Goal: Task Accomplishment & Management: Complete application form

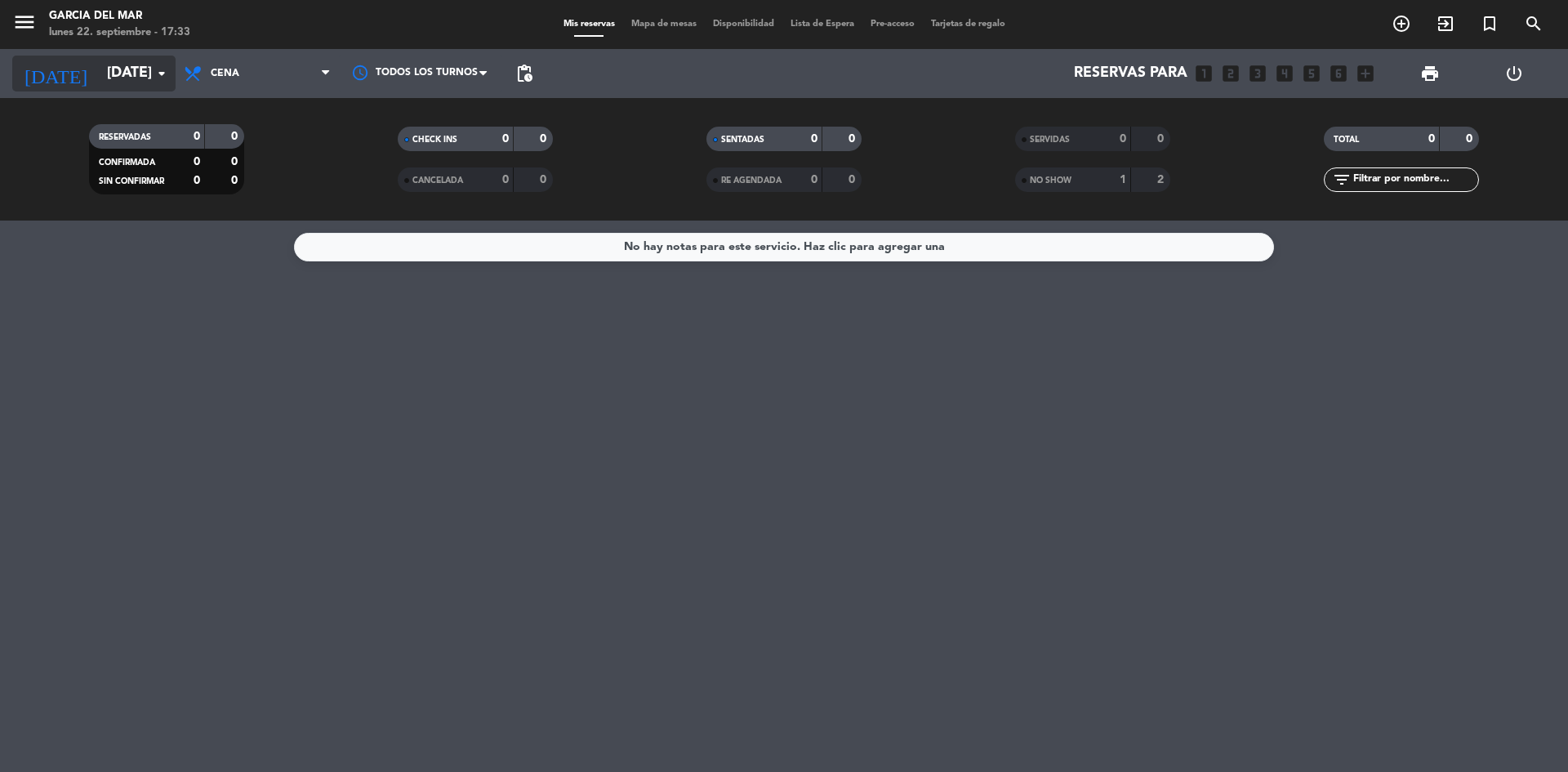
click at [154, 72] on icon "arrow_drop_down" at bounding box center [161, 73] width 19 height 19
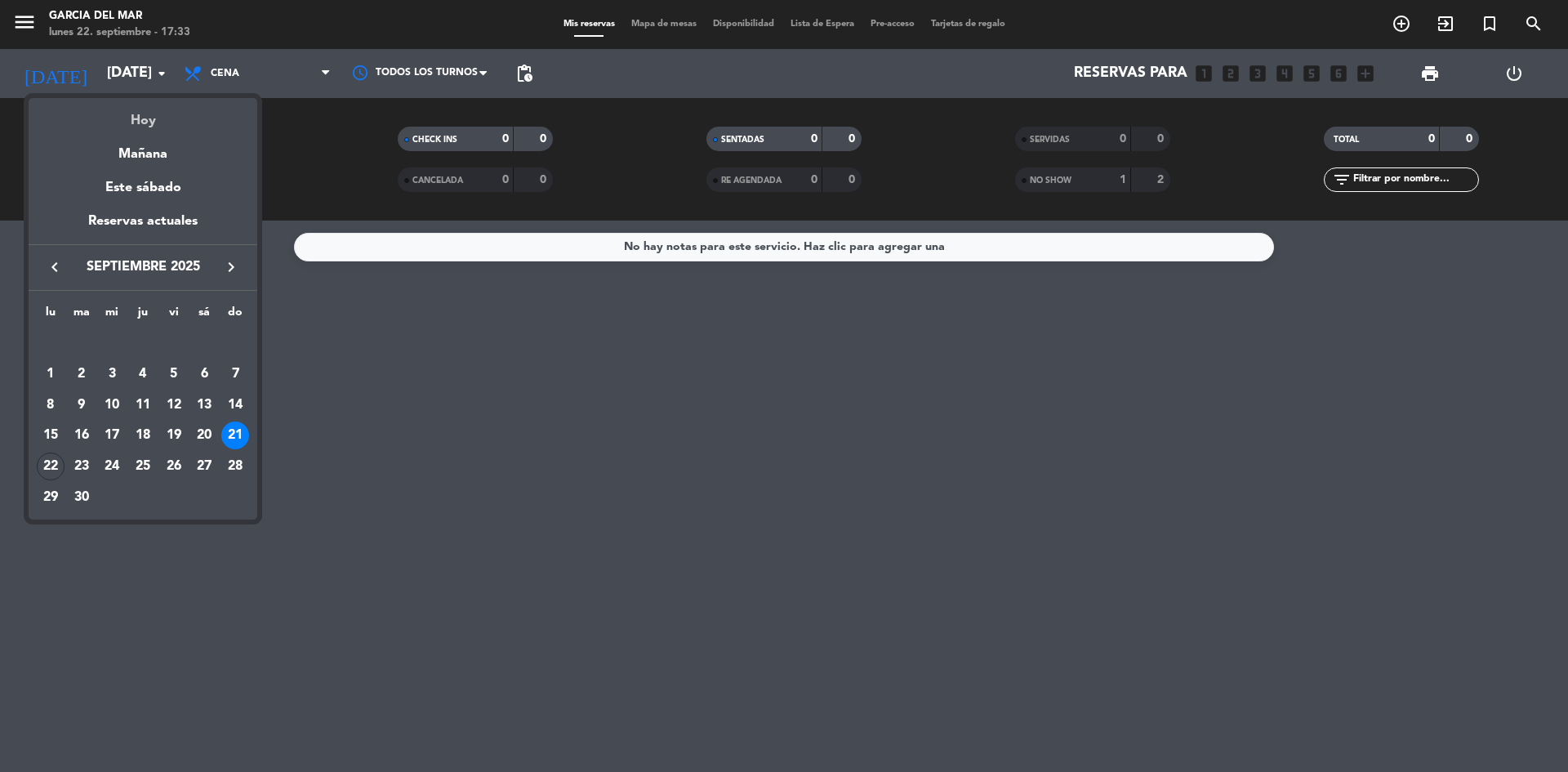
click at [147, 118] on div "Hoy" at bounding box center [143, 114] width 229 height 33
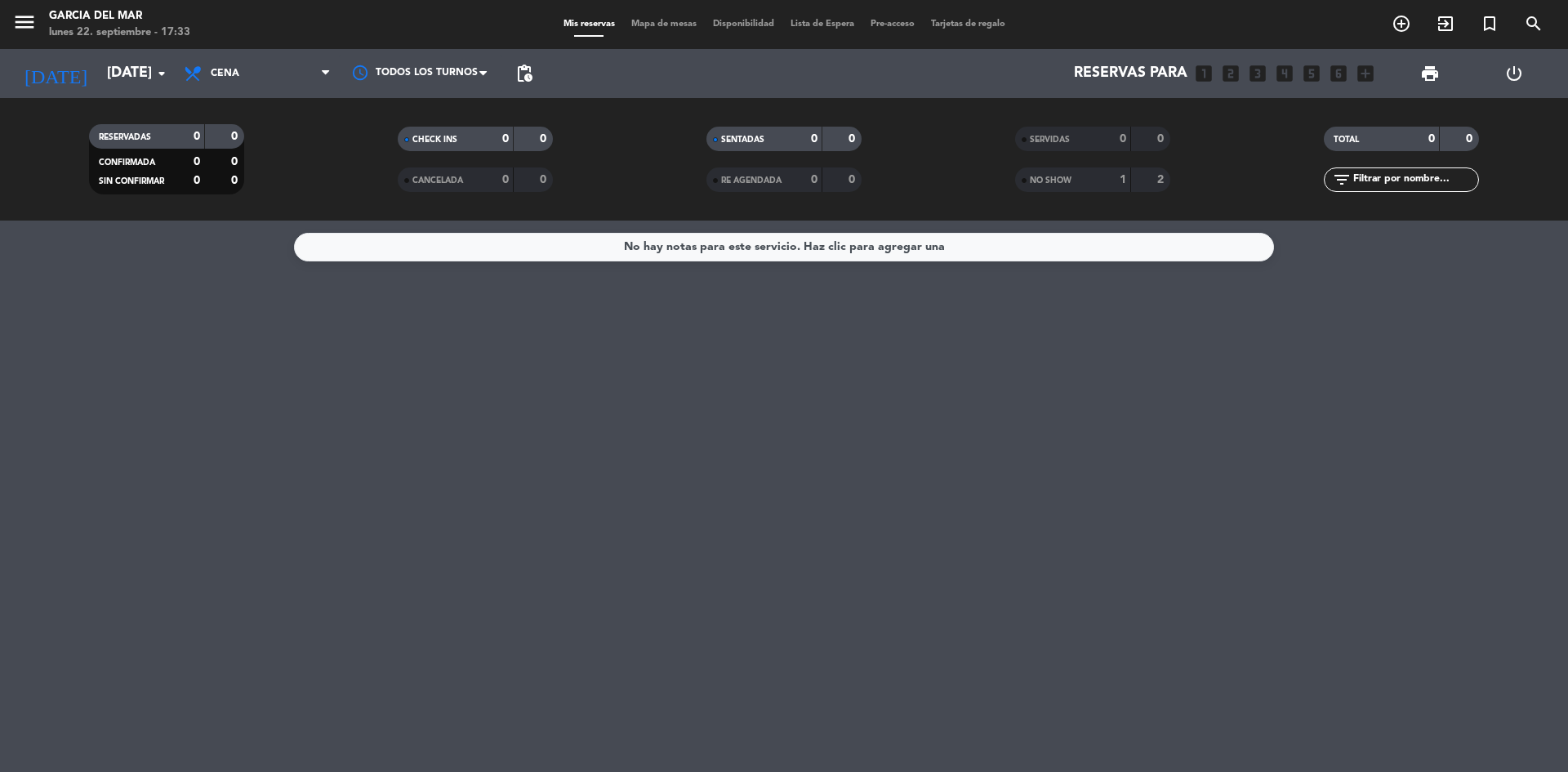
type input "[DATE]"
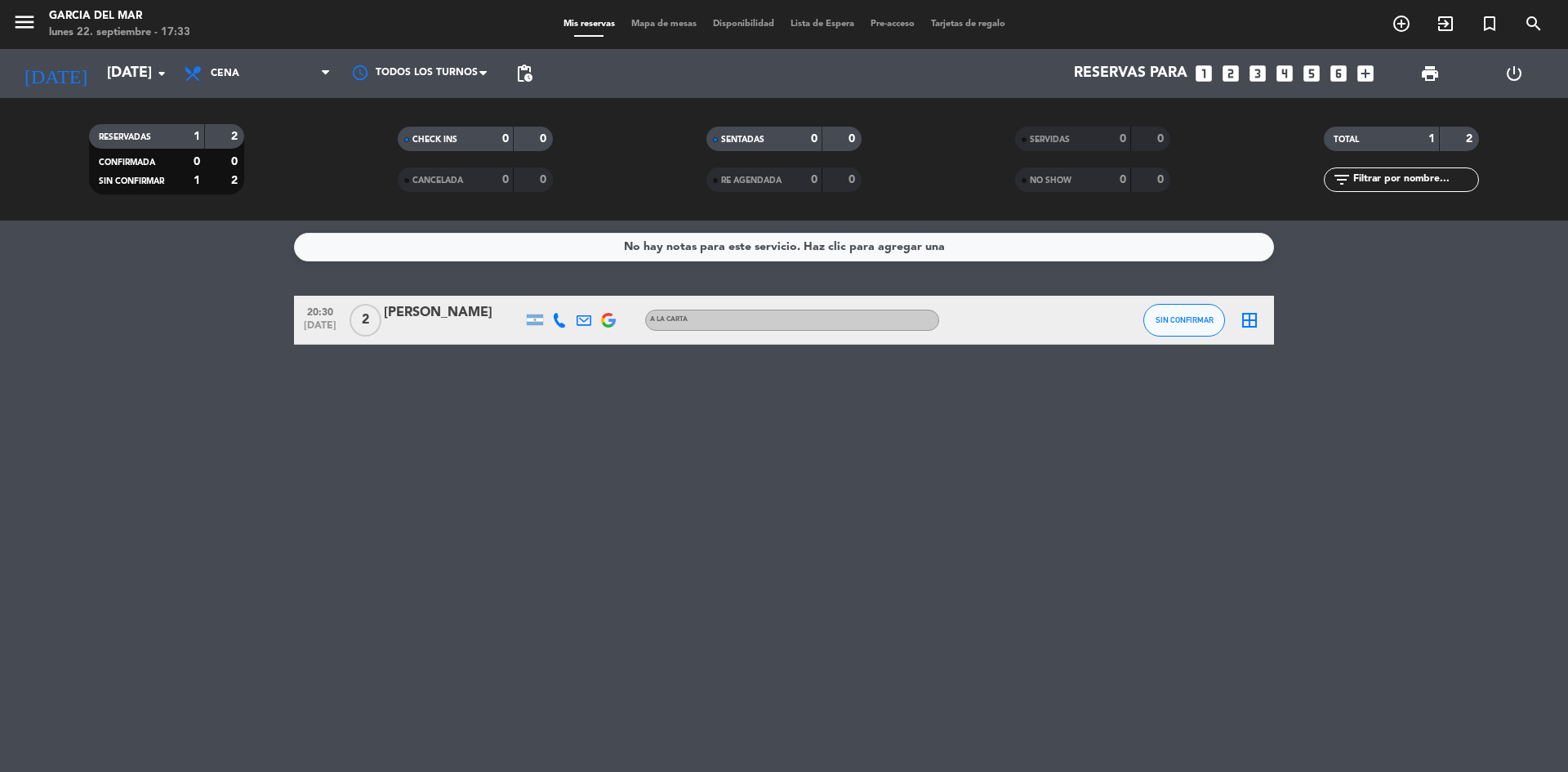
click at [957, 547] on div "No hay notas para este servicio. Haz clic para agregar una 20:30 [DATE] 2 [PERS…" at bounding box center [784, 496] width 1568 height 552
click at [966, 542] on div "No hay notas para este servicio. Haz clic para agregar una 20:30 [DATE] 2 [PERS…" at bounding box center [784, 496] width 1568 height 552
click at [1230, 77] on icon "looks_two" at bounding box center [1231, 73] width 21 height 21
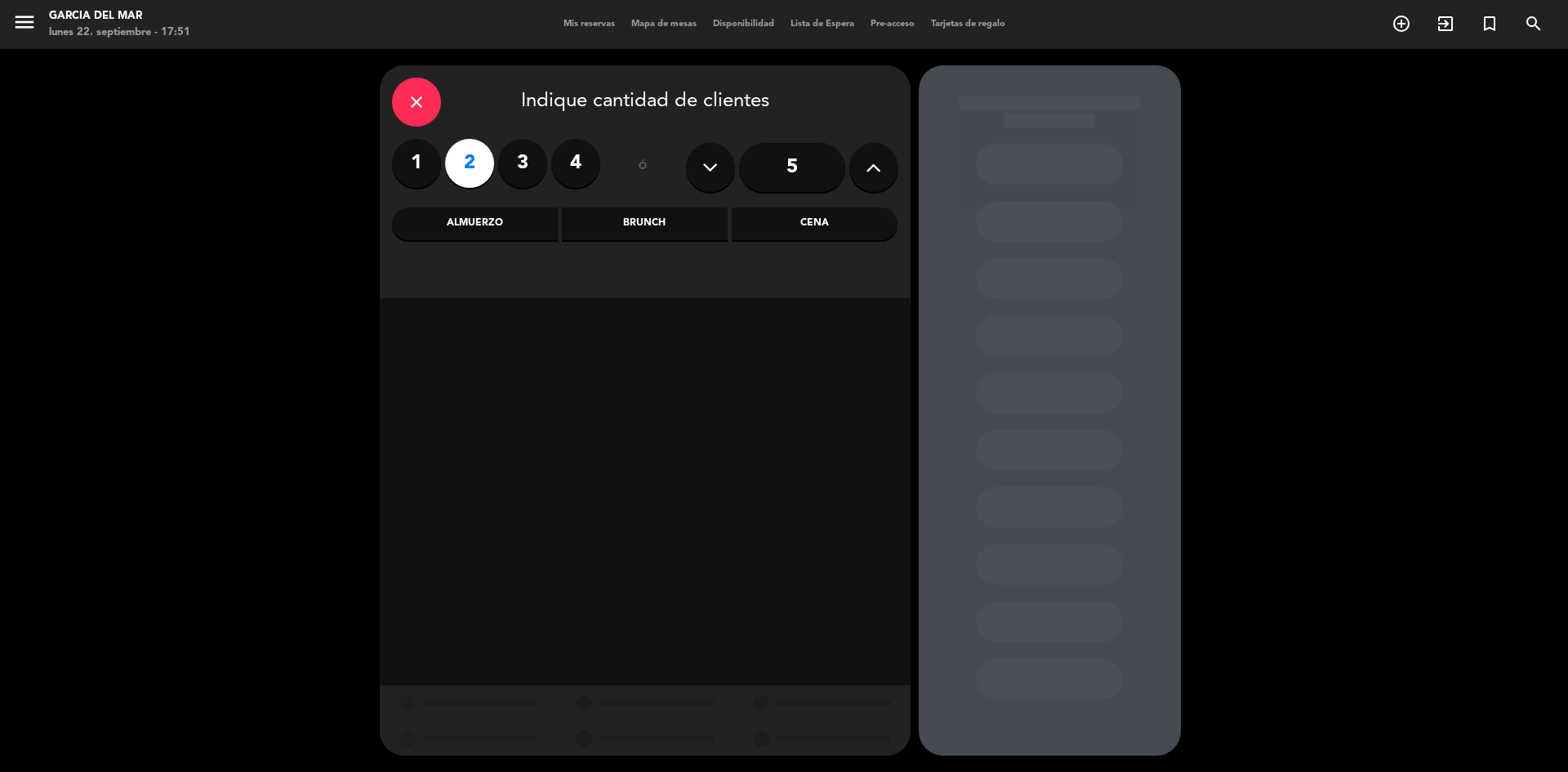
click at [854, 222] on div "Cena" at bounding box center [815, 223] width 166 height 32
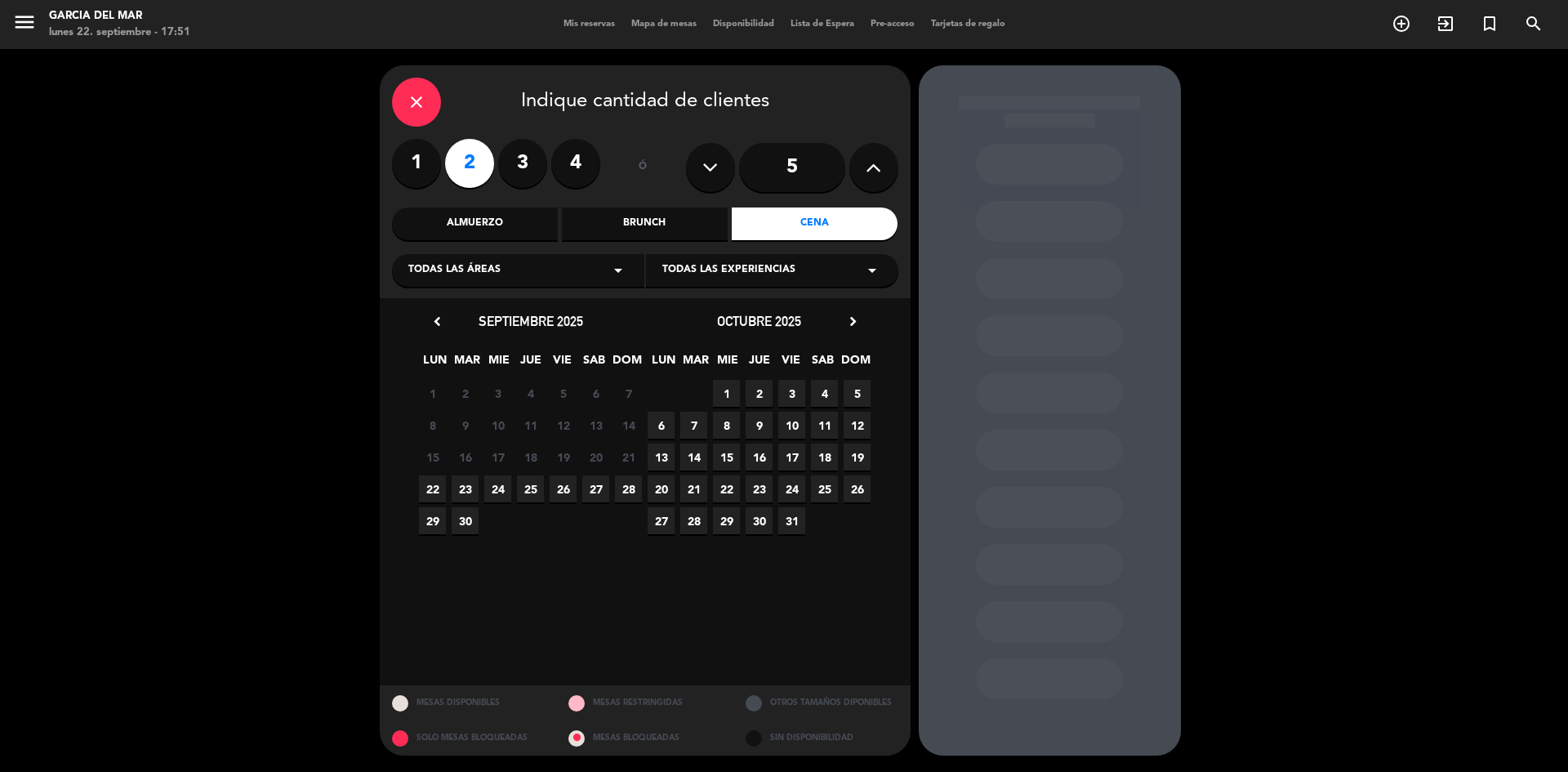
click at [597, 489] on span "27" at bounding box center [595, 489] width 27 height 27
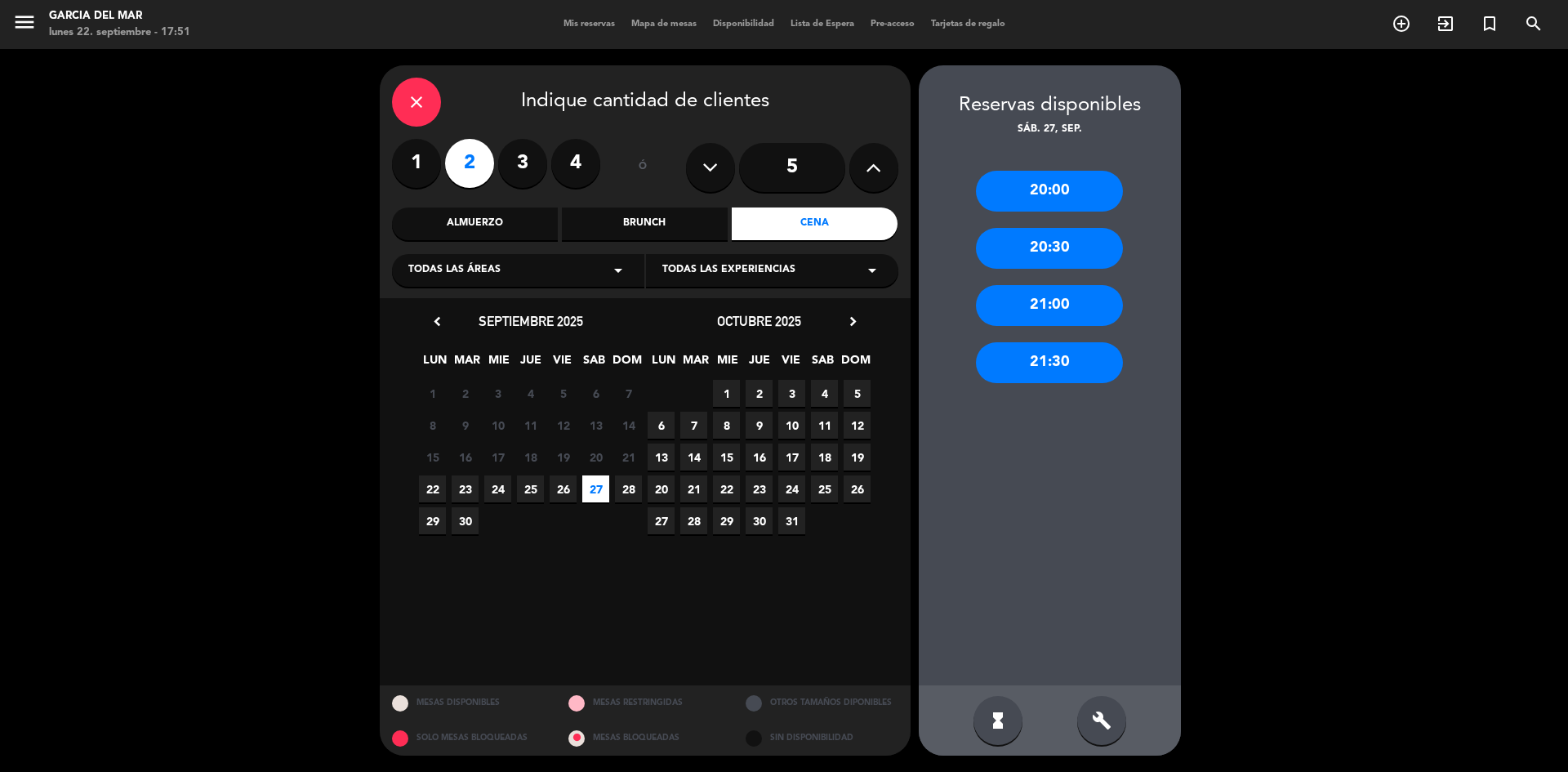
click at [1056, 357] on div "21:30" at bounding box center [1049, 362] width 147 height 41
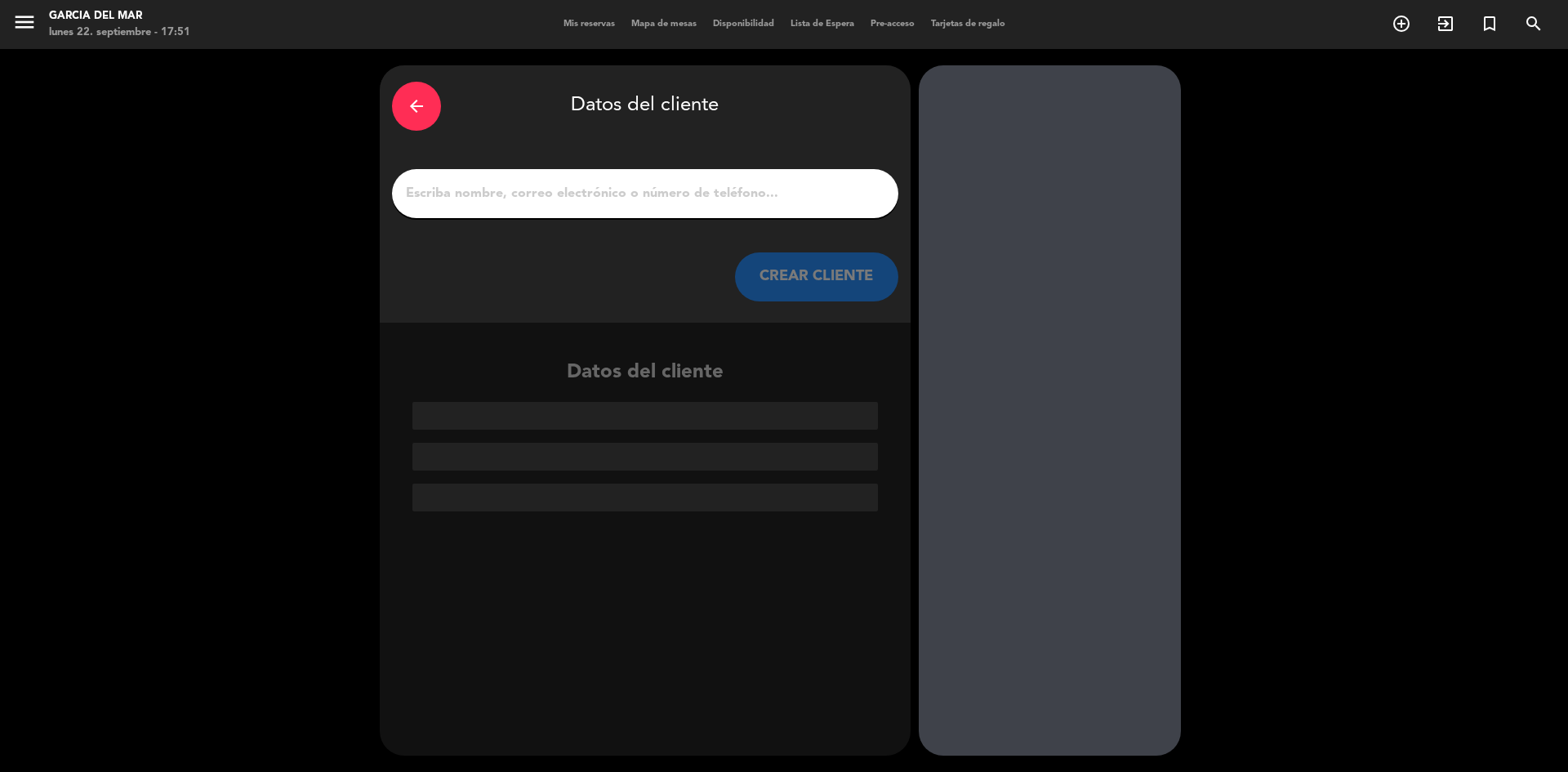
click at [734, 196] on input "1" at bounding box center [645, 194] width 482 height 23
type input "c"
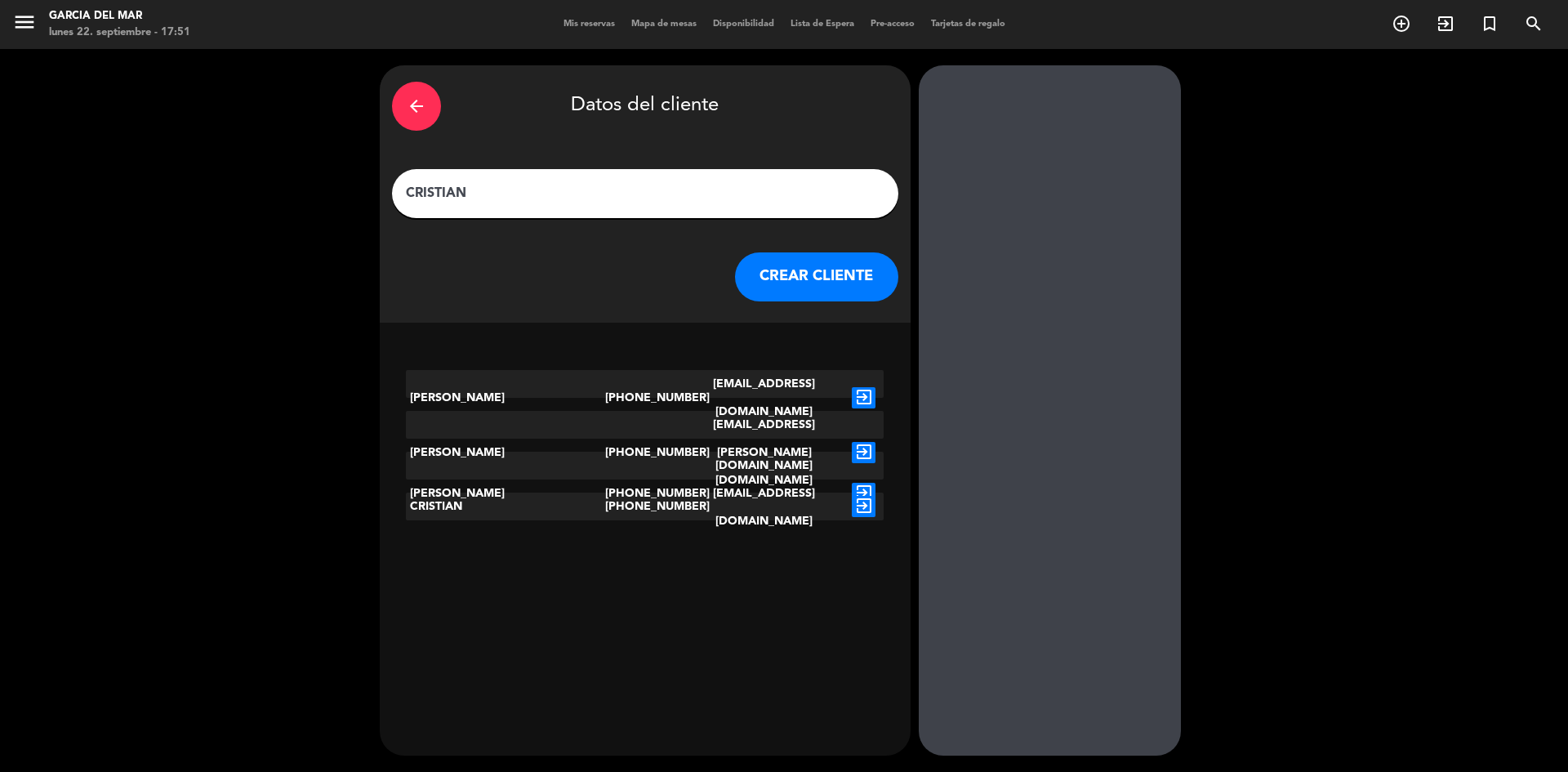
type input "CRISTIAN"
click at [830, 277] on button "CREAR CLIENTE" at bounding box center [816, 277] width 163 height 49
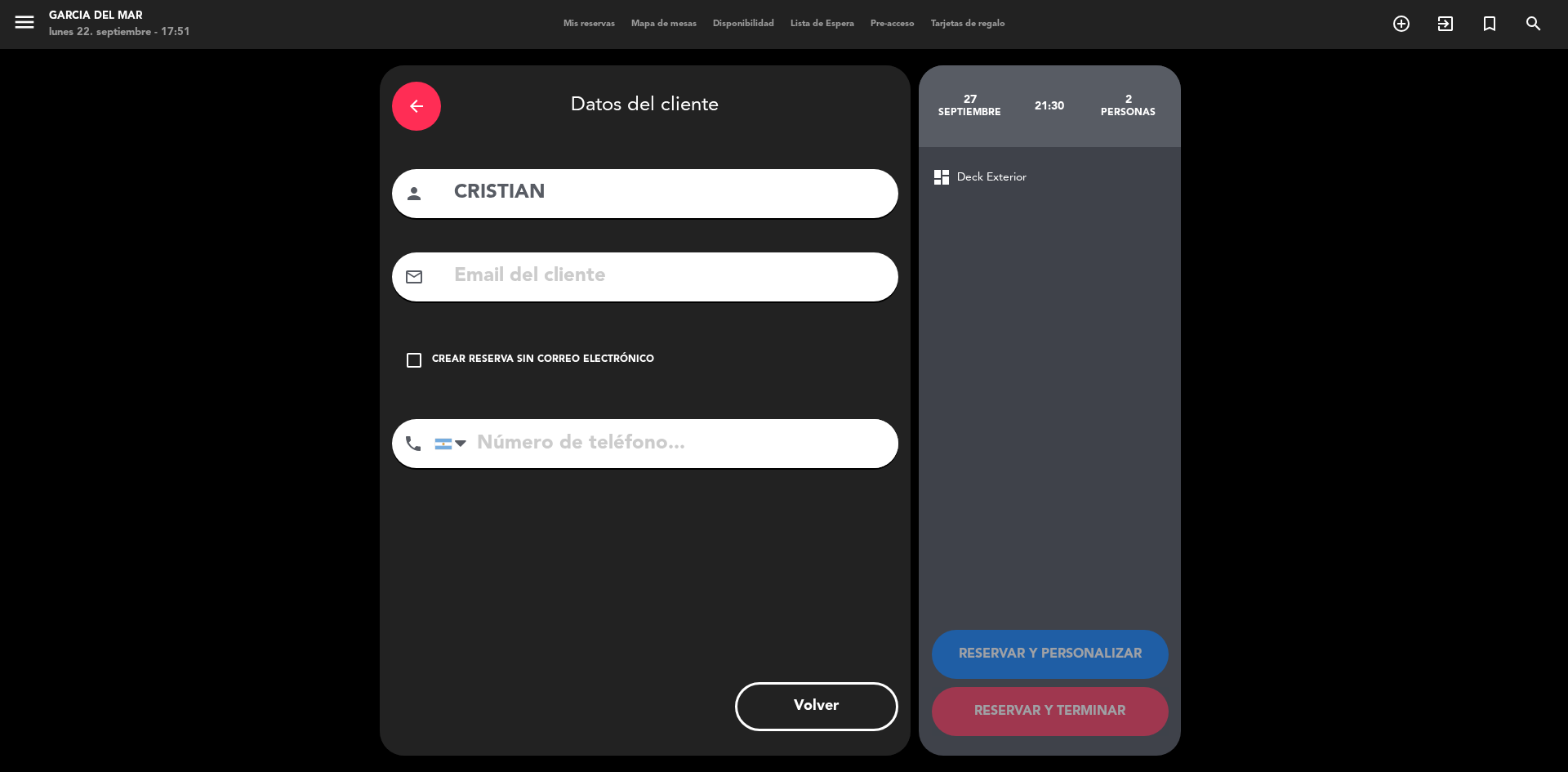
click at [414, 359] on icon "check_box_outline_blank" at bounding box center [414, 360] width 19 height 19
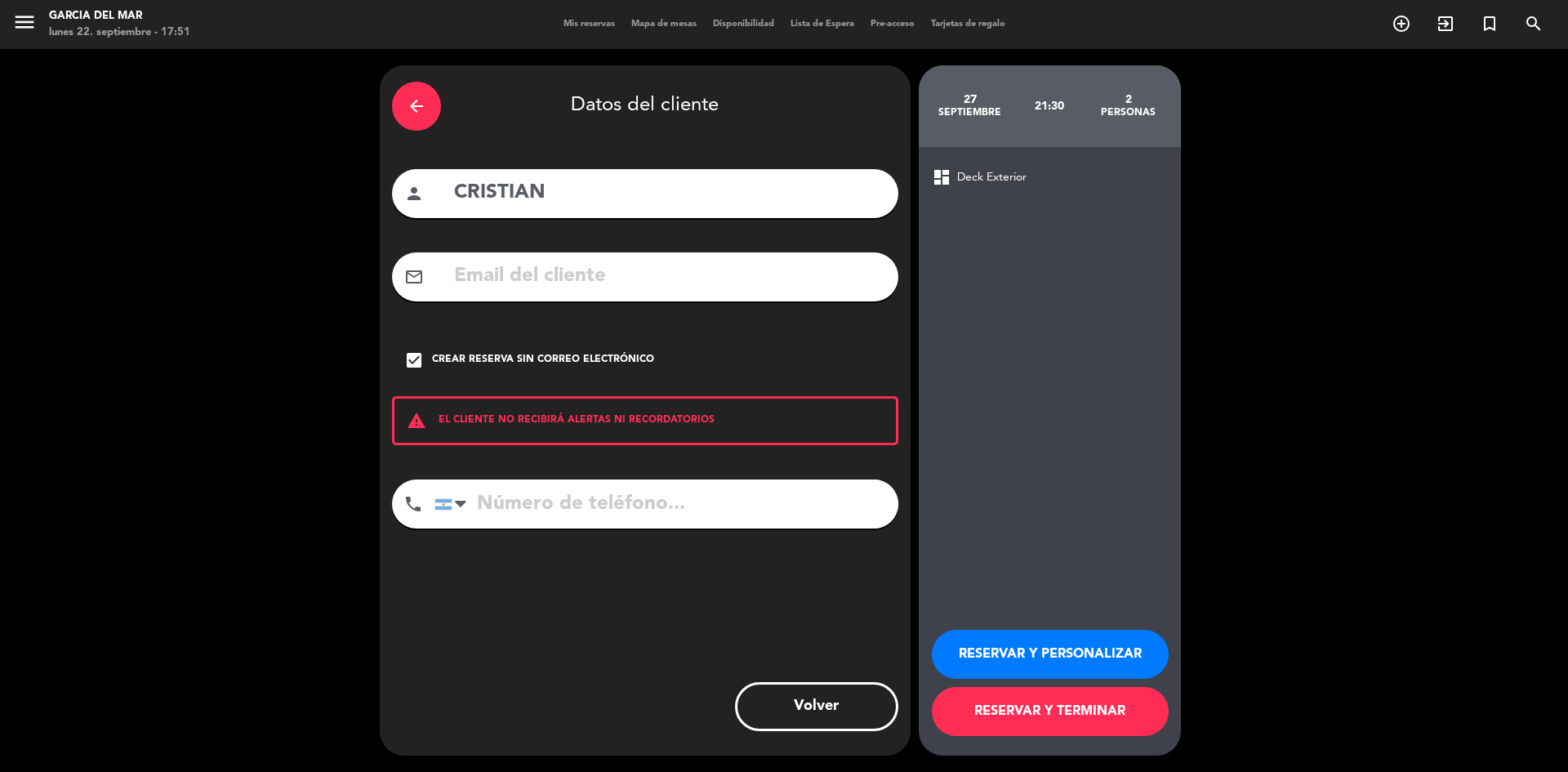
click at [544, 503] on input "tel" at bounding box center [666, 504] width 464 height 49
click at [613, 191] on input "CRISTIAN" at bounding box center [669, 193] width 433 height 33
type input "[PERSON_NAME] SAID"
click at [562, 501] on input "tel" at bounding box center [666, 504] width 464 height 49
type input "1134220707"
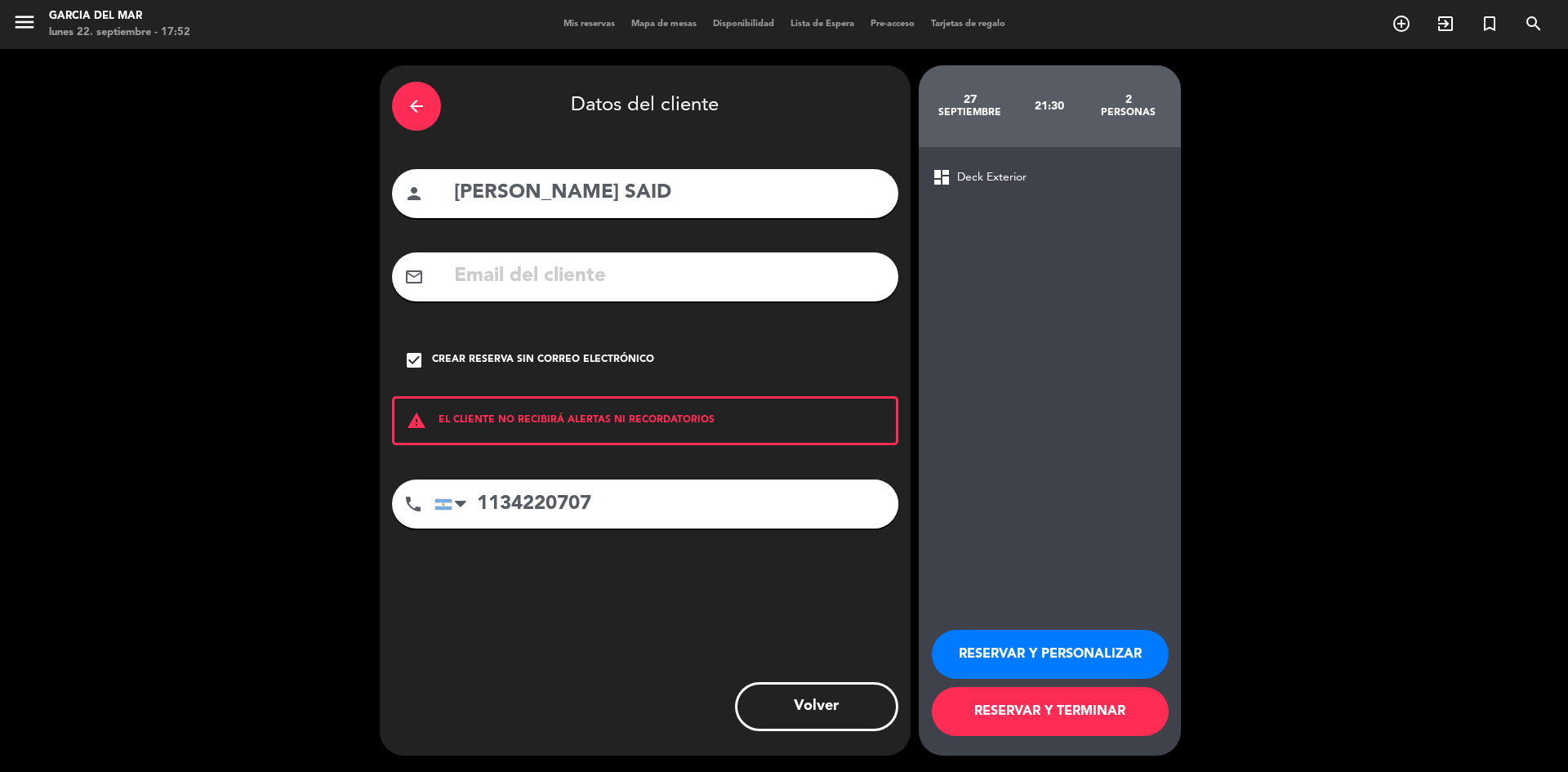
click at [1081, 707] on button "RESERVAR Y TERMINAR" at bounding box center [1050, 711] width 237 height 49
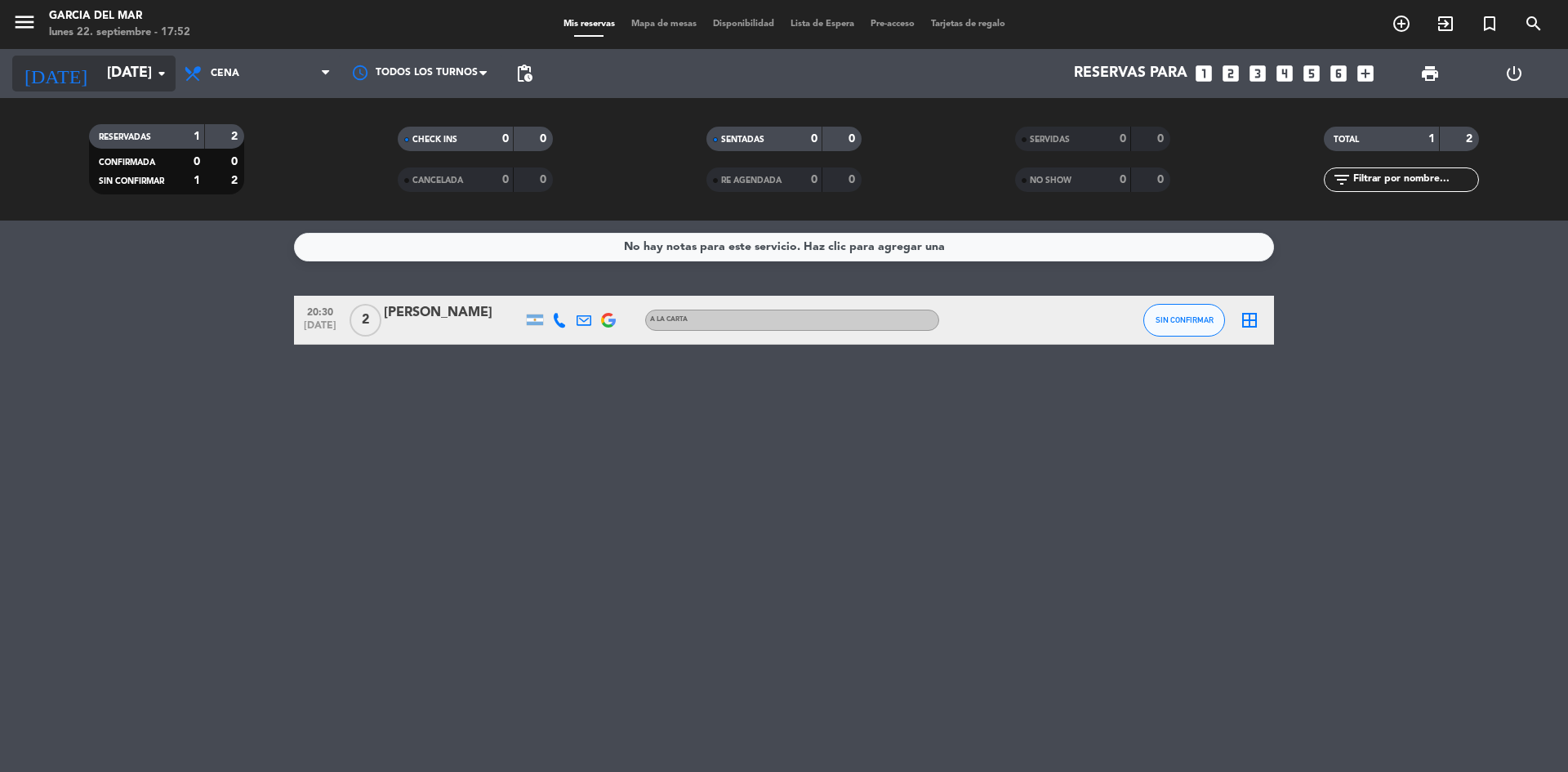
click at [112, 76] on input "[DATE]" at bounding box center [194, 73] width 190 height 32
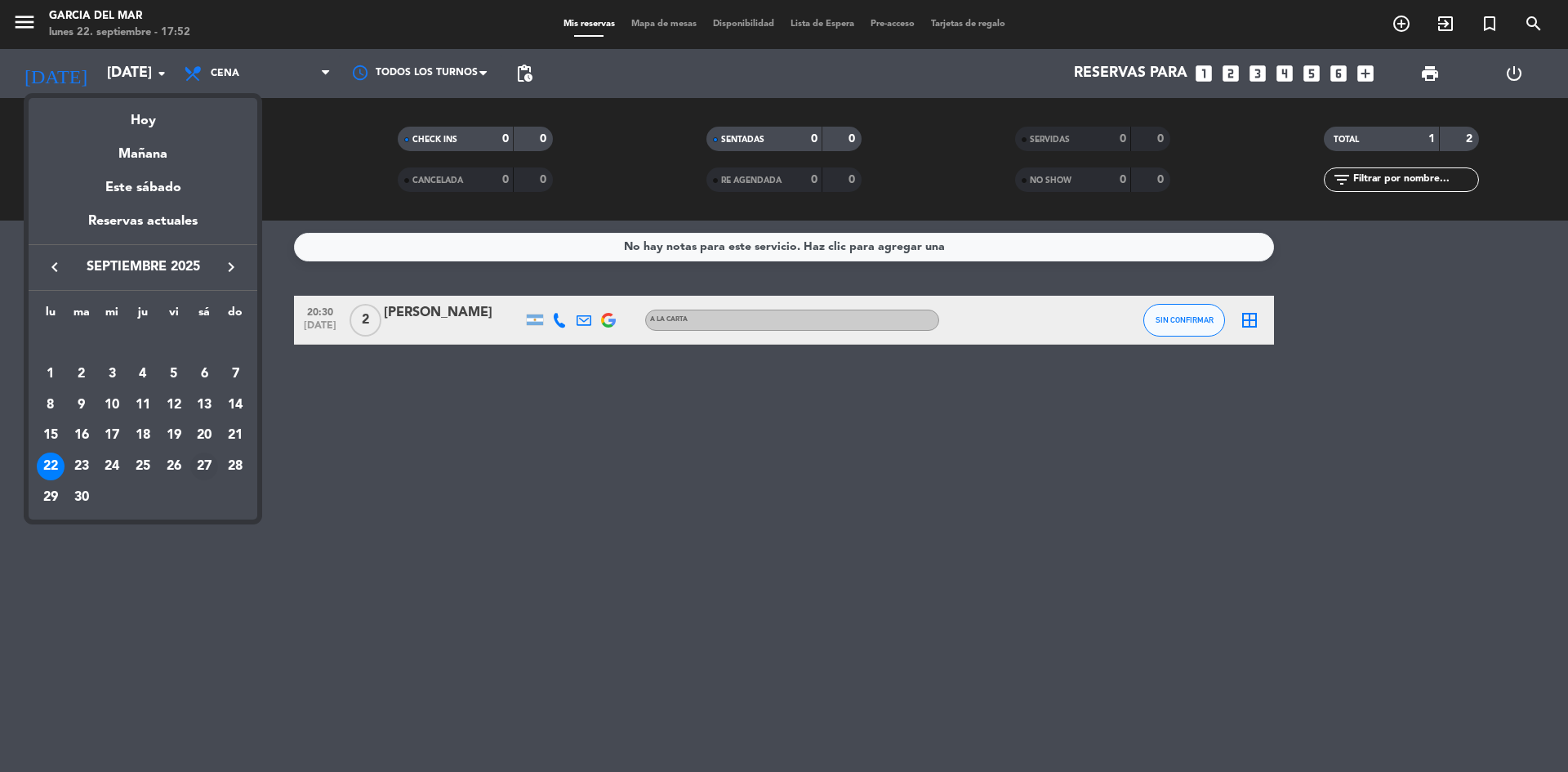
click at [204, 469] on div "27" at bounding box center [204, 467] width 28 height 28
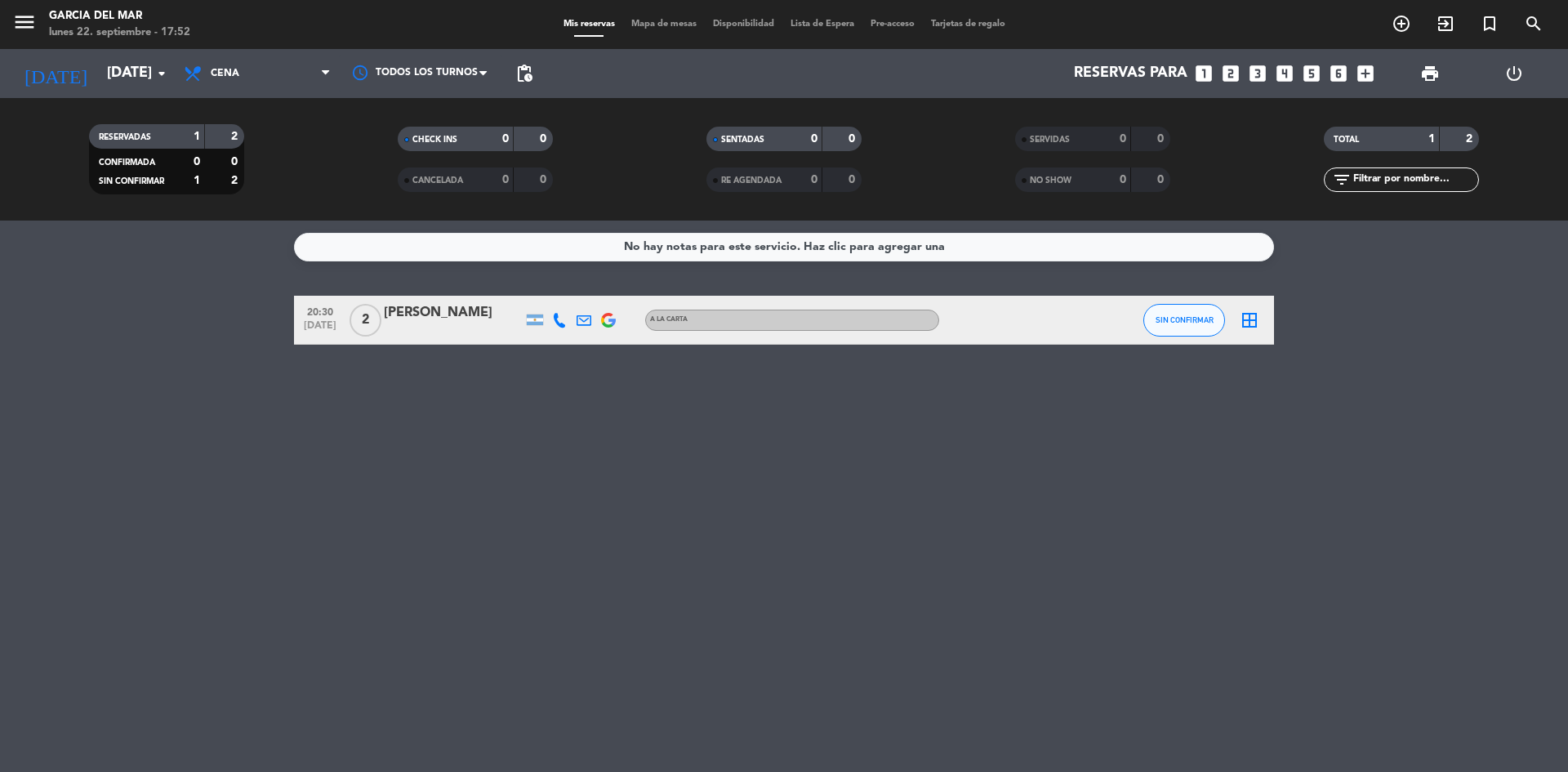
type input "[DATE]"
click at [459, 334] on div at bounding box center [453, 331] width 139 height 13
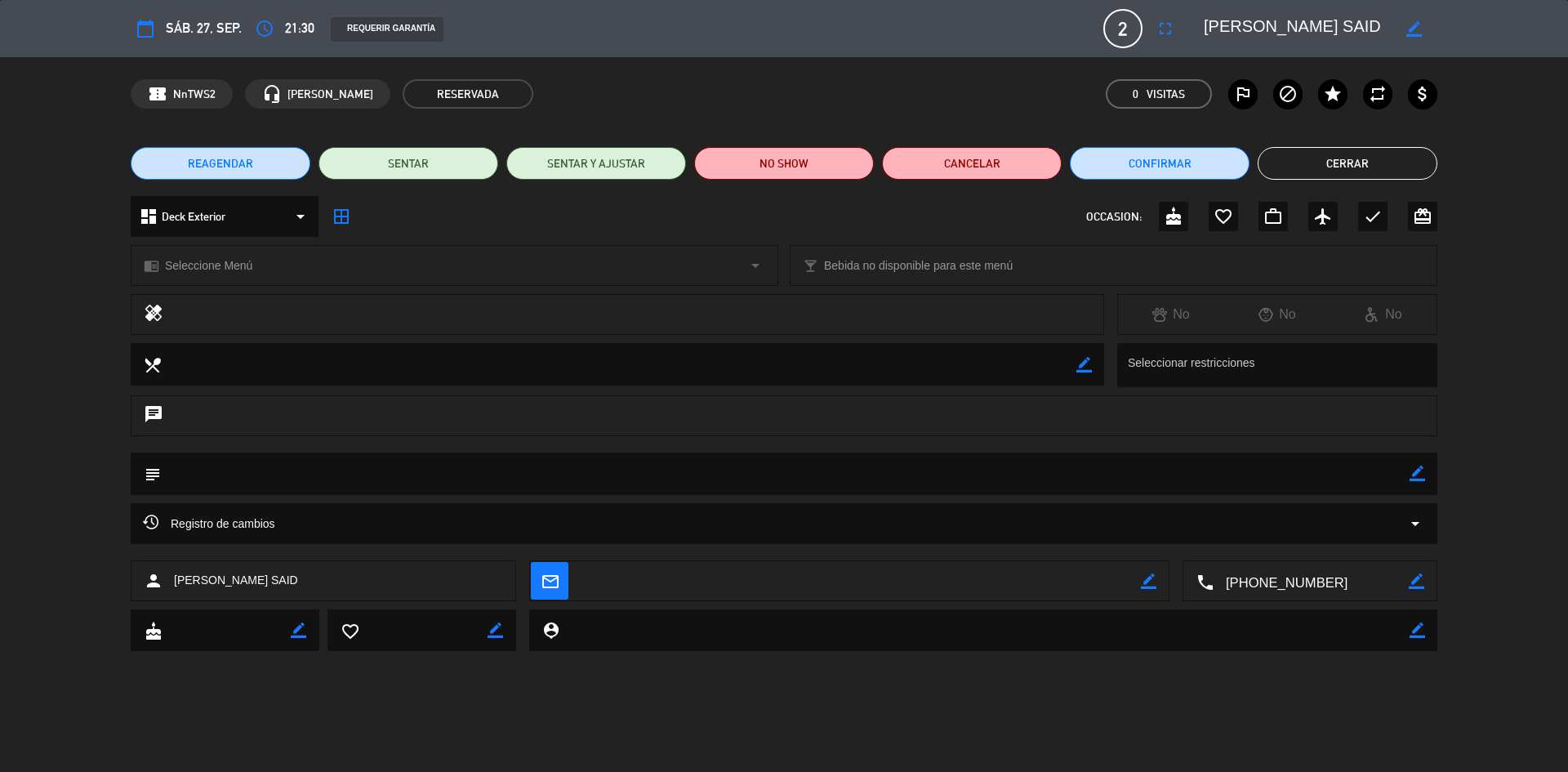
click at [1418, 472] on icon "border_color" at bounding box center [1417, 473] width 16 height 16
click at [911, 472] on textarea at bounding box center [785, 473] width 1249 height 42
type textarea "ANIVERSARIO 12 AÑOS [PERSON_NAME]. UNA [PERSON_NAME], ES PRIMERA VEZ QUE VIENEN."
click at [1415, 473] on icon at bounding box center [1417, 473] width 16 height 16
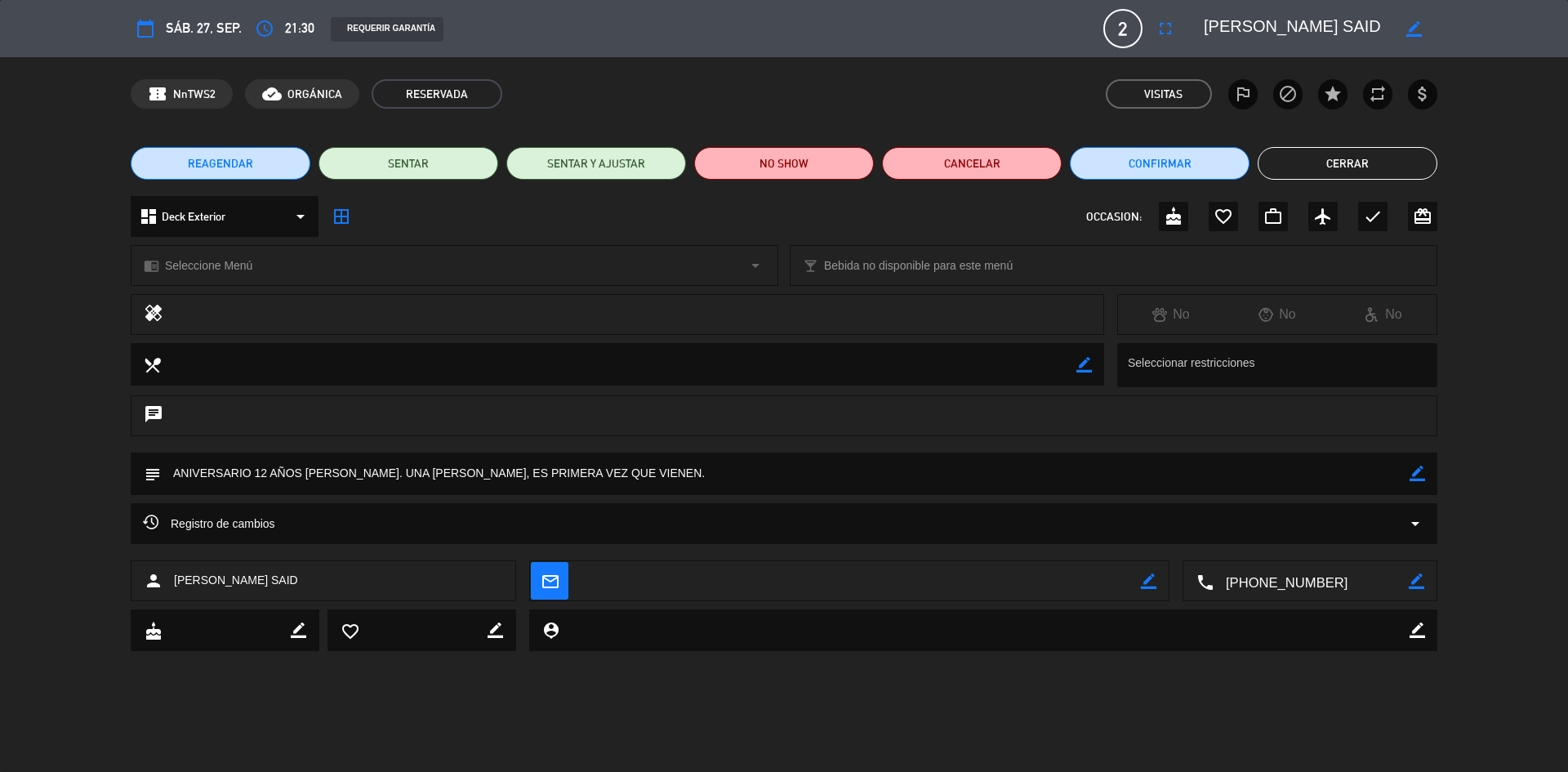
click at [1385, 172] on button "Cerrar" at bounding box center [1347, 162] width 180 height 32
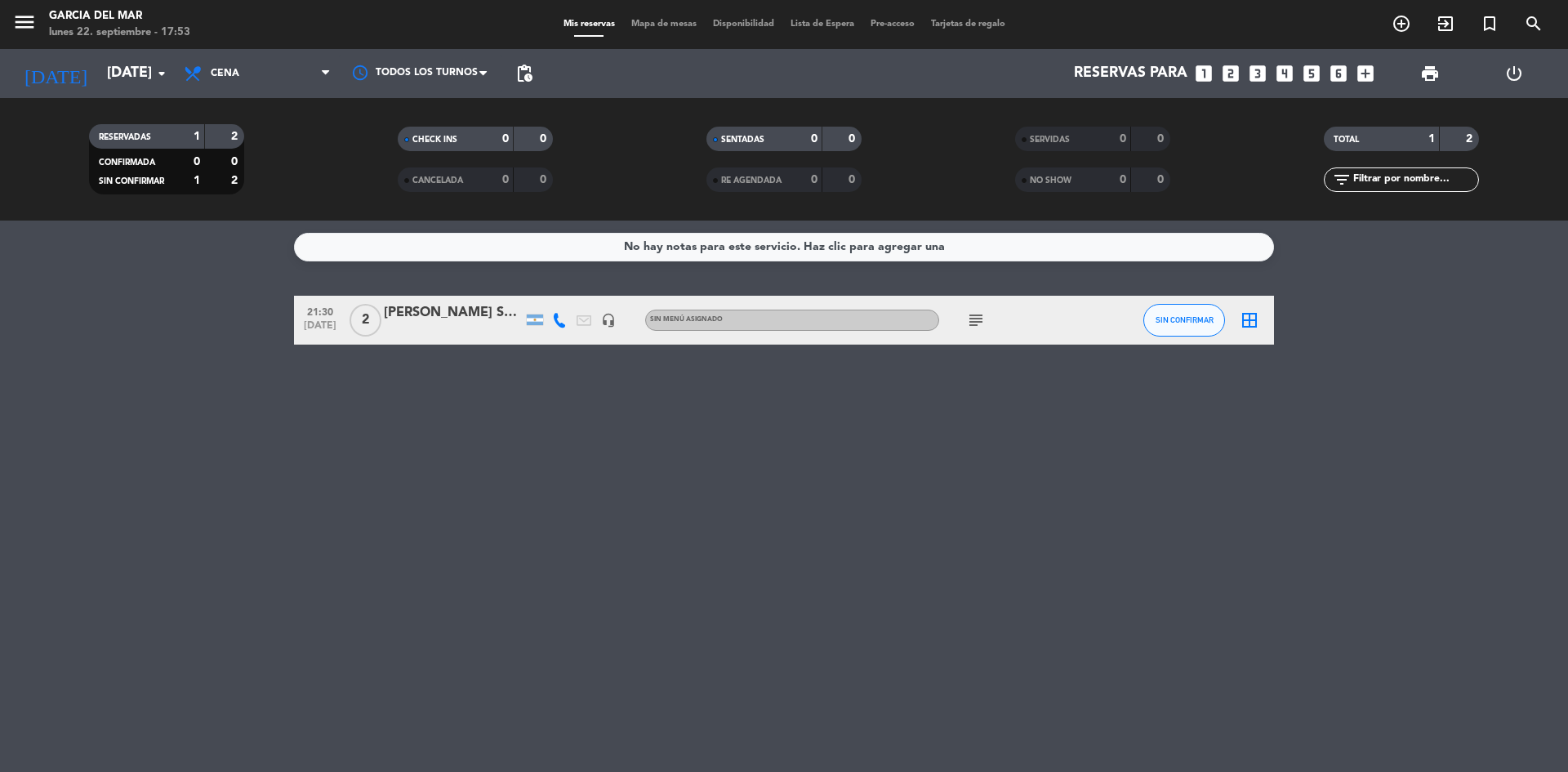
drag, startPoint x: 1113, startPoint y: 548, endPoint x: 1135, endPoint y: 539, distance: 23.8
click at [1114, 550] on div "No hay notas para este servicio. Haz clic para agregar una 21:30 [DATE] 2 [PERS…" at bounding box center [784, 496] width 1568 height 552
click at [136, 69] on input "[DATE]" at bounding box center [194, 73] width 190 height 32
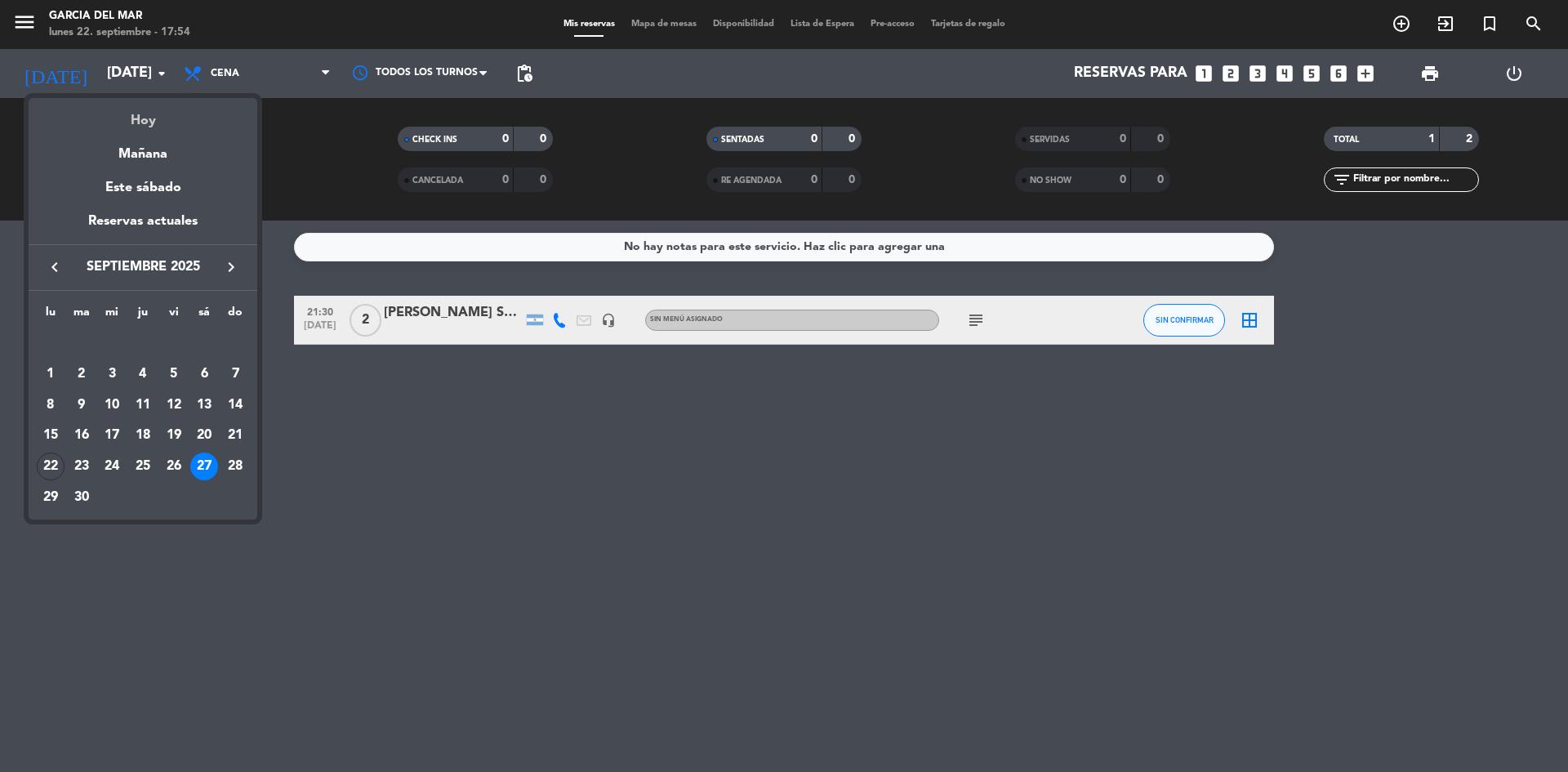
click at [153, 126] on div "Hoy" at bounding box center [143, 114] width 229 height 33
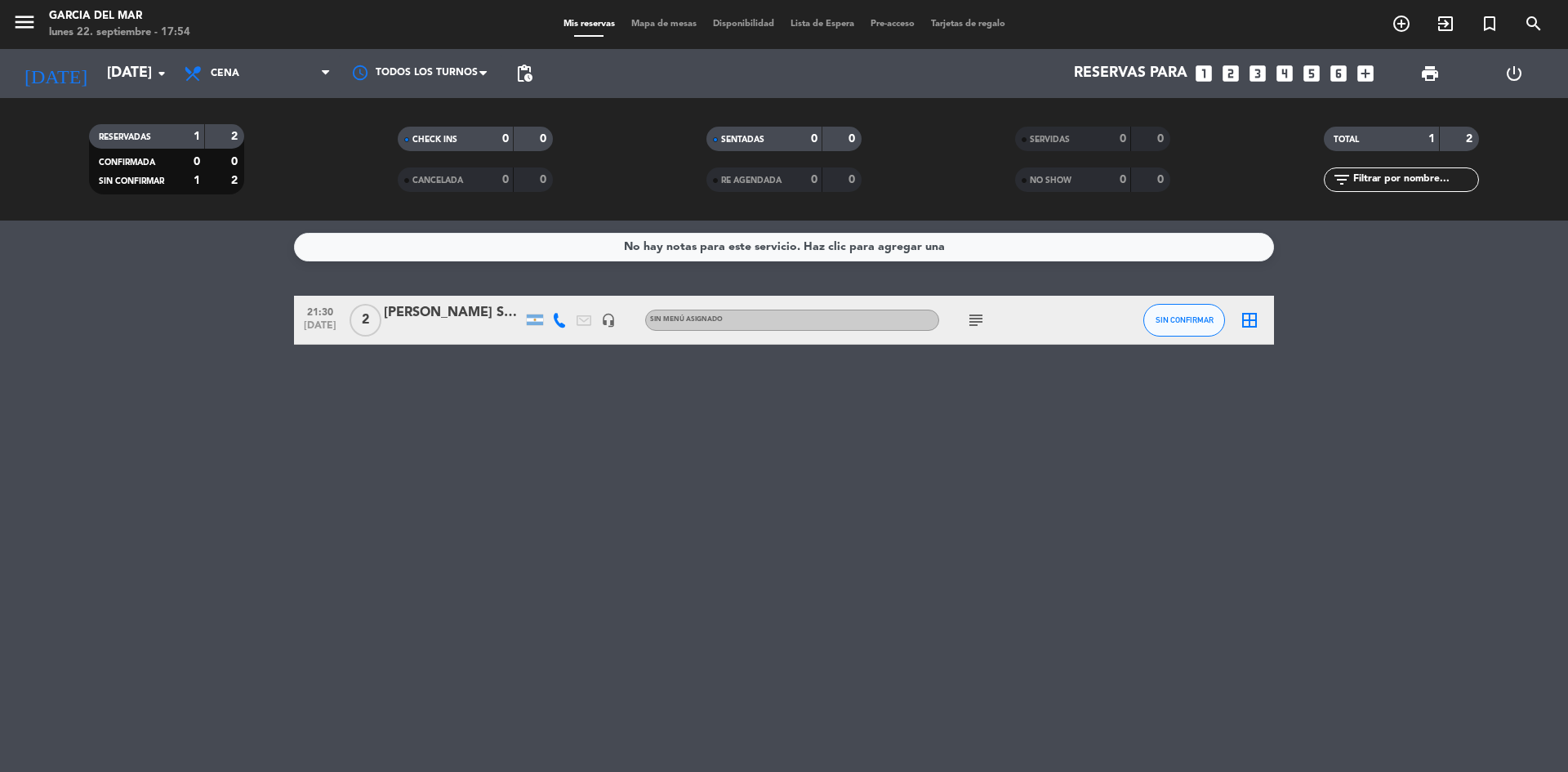
type input "[DATE]"
click at [867, 564] on div "No hay notas para este servicio. Haz clic para agregar una 20:30 [DATE] 2 [PERS…" at bounding box center [784, 496] width 1568 height 552
click at [1079, 541] on div "No hay notas para este servicio. Haz clic para agregar una 20:30 [DATE] 2 [PERS…" at bounding box center [784, 496] width 1568 height 552
click at [784, 493] on div "No hay notas para este servicio. Haz clic para agregar una 20:30 [DATE] 2 [PERS…" at bounding box center [784, 496] width 1568 height 552
click at [1152, 559] on div "No hay notas para este servicio. Haz clic para agregar una 20:30 [DATE] 2 [PERS…" at bounding box center [784, 496] width 1568 height 552
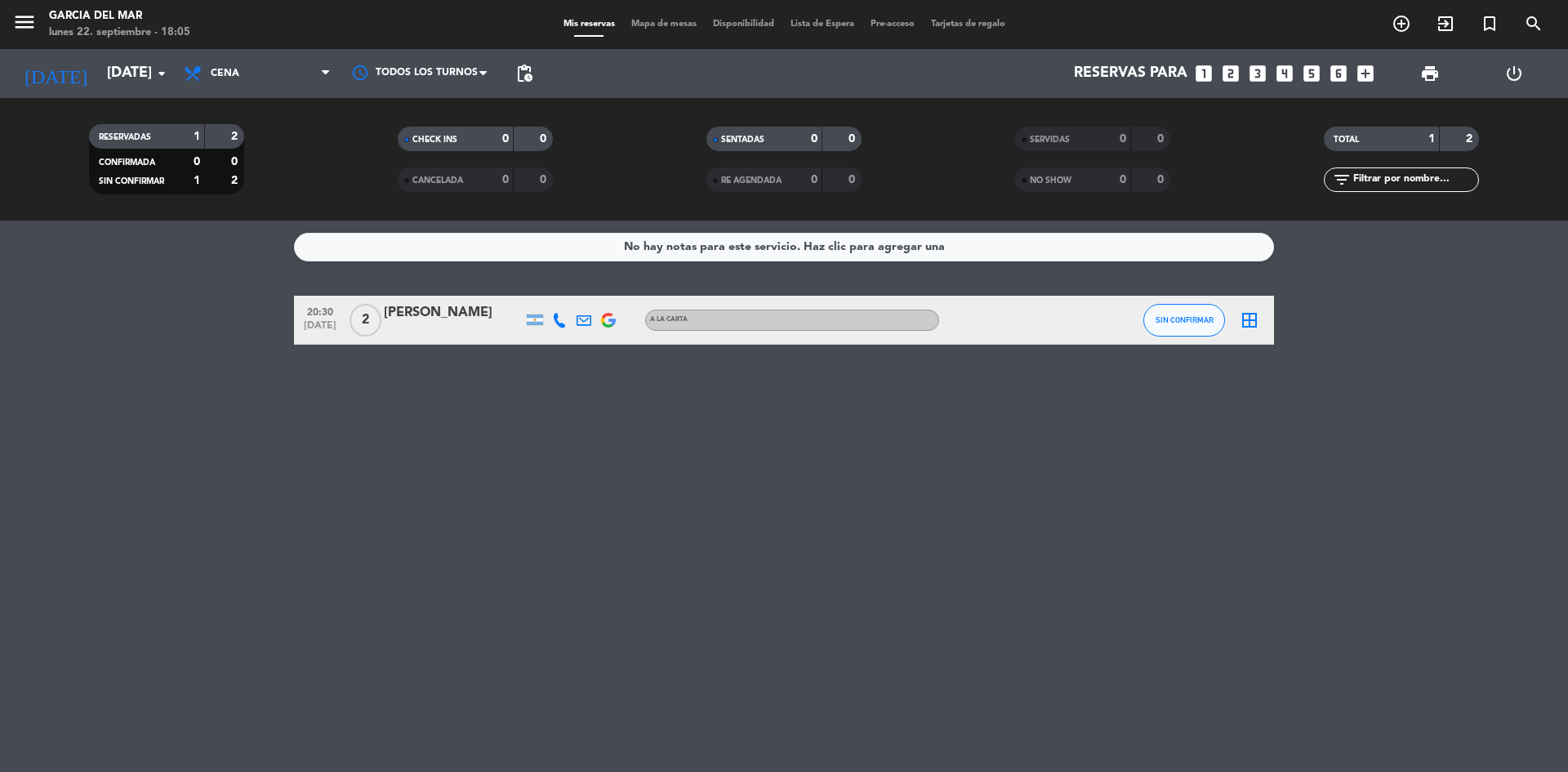
click at [1084, 592] on div "No hay notas para este servicio. Haz clic para agregar una 20:30 [DATE] 2 [PERS…" at bounding box center [784, 496] width 1568 height 552
click at [863, 438] on div "No hay notas para este servicio. Haz clic para agregar una 20:30 [DATE] 2 [PERS…" at bounding box center [784, 496] width 1568 height 552
